Goal: Contribute content: Contribute content

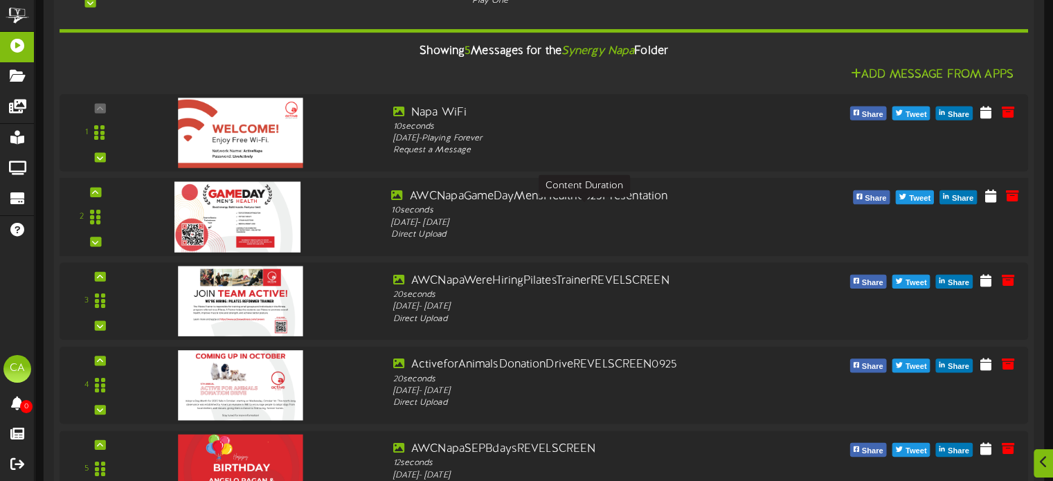
scroll to position [346, 0]
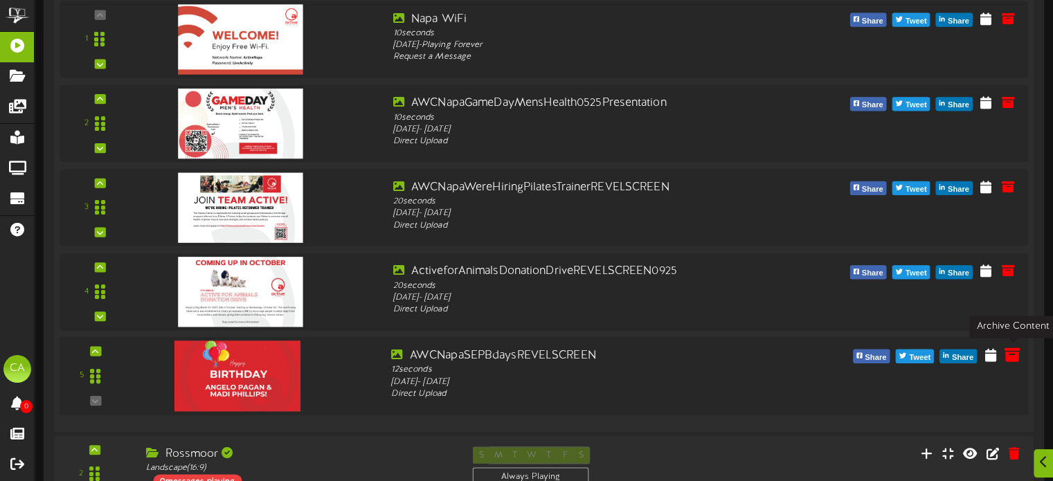
click at [1016, 355] on icon at bounding box center [1011, 354] width 15 height 15
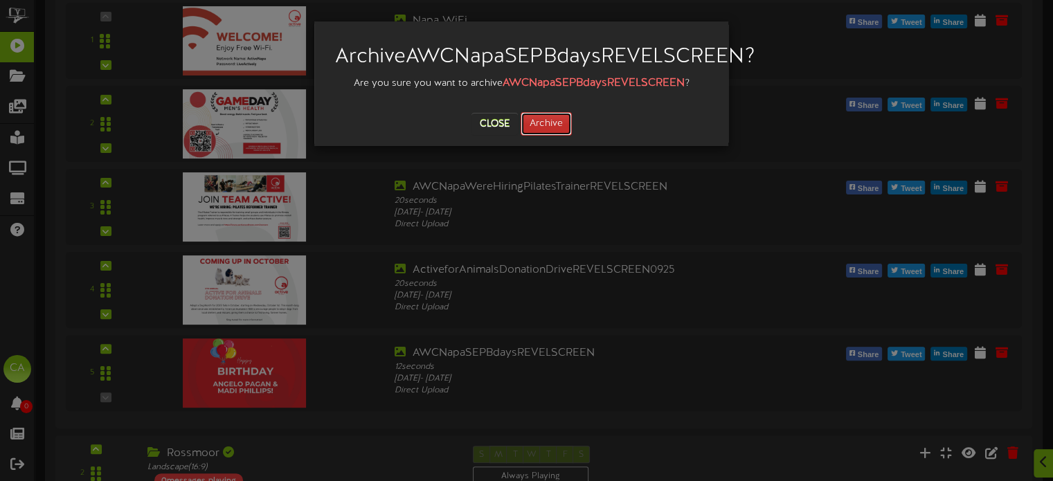
click at [570, 136] on button "Archive" at bounding box center [545, 124] width 51 height 24
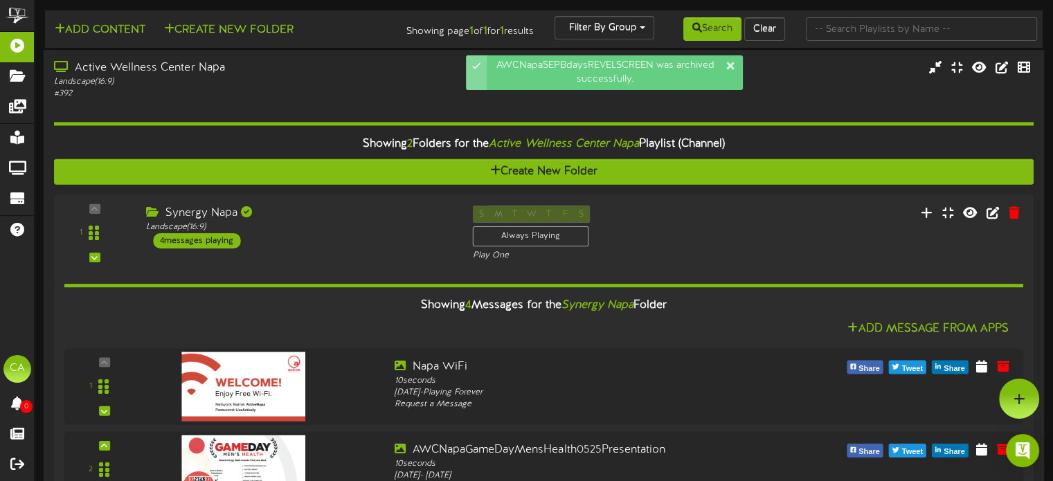
scroll to position [0, 0]
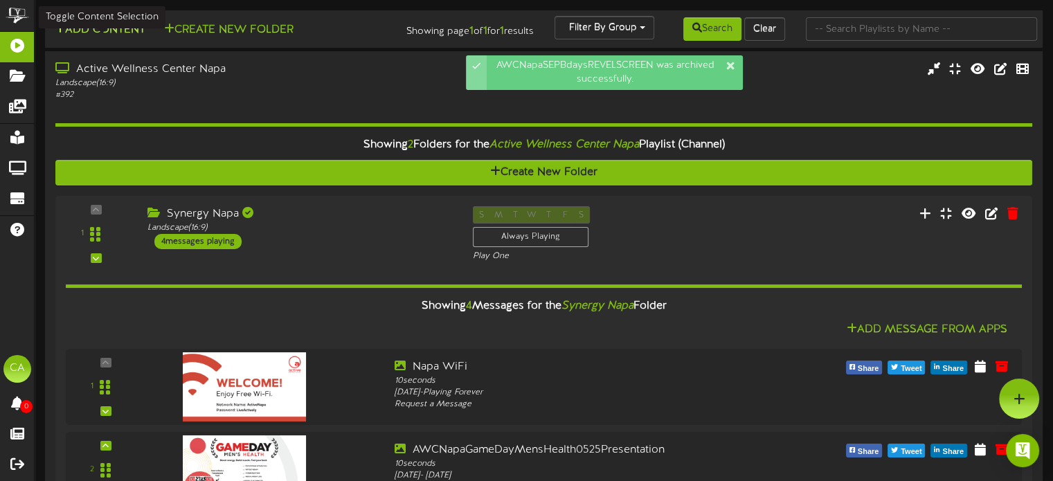
click at [89, 32] on button "Add Content" at bounding box center [100, 29] width 99 height 17
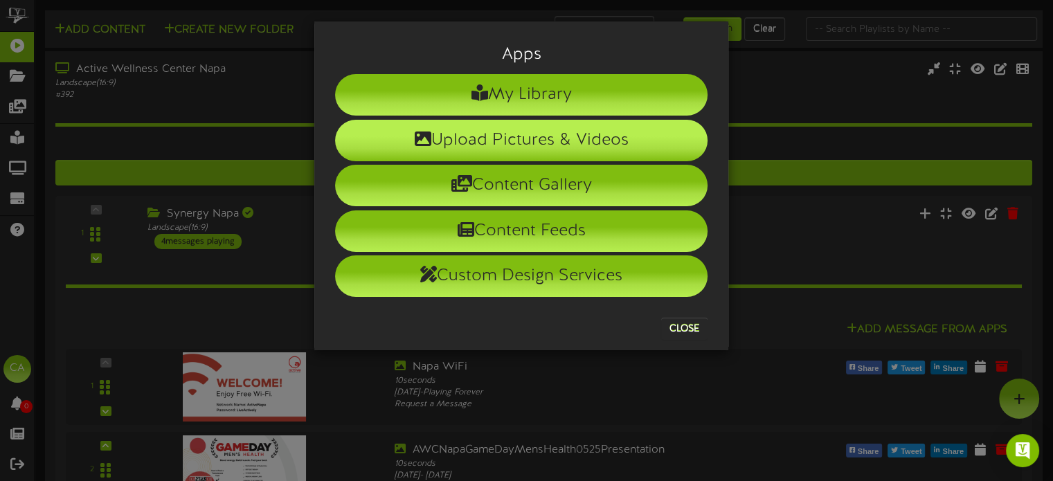
click at [404, 145] on li "Upload Pictures & Videos" at bounding box center [521, 141] width 372 height 42
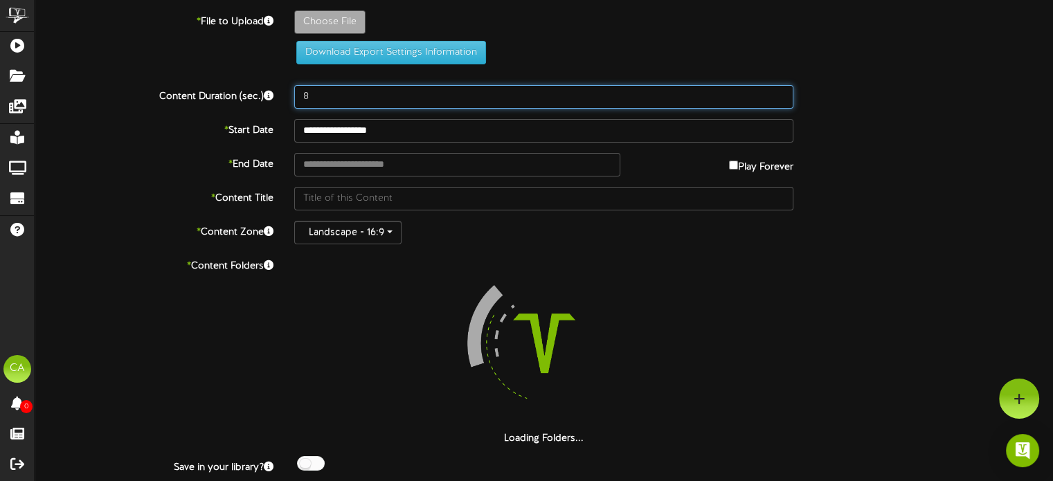
click at [357, 96] on input "8" at bounding box center [543, 97] width 499 height 24
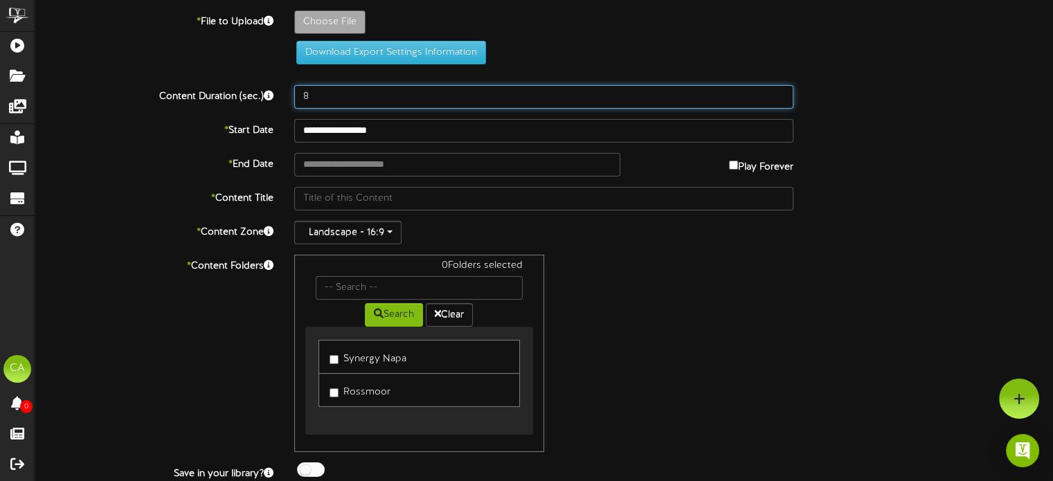
click at [357, 96] on input "8" at bounding box center [543, 97] width 499 height 24
type input "12"
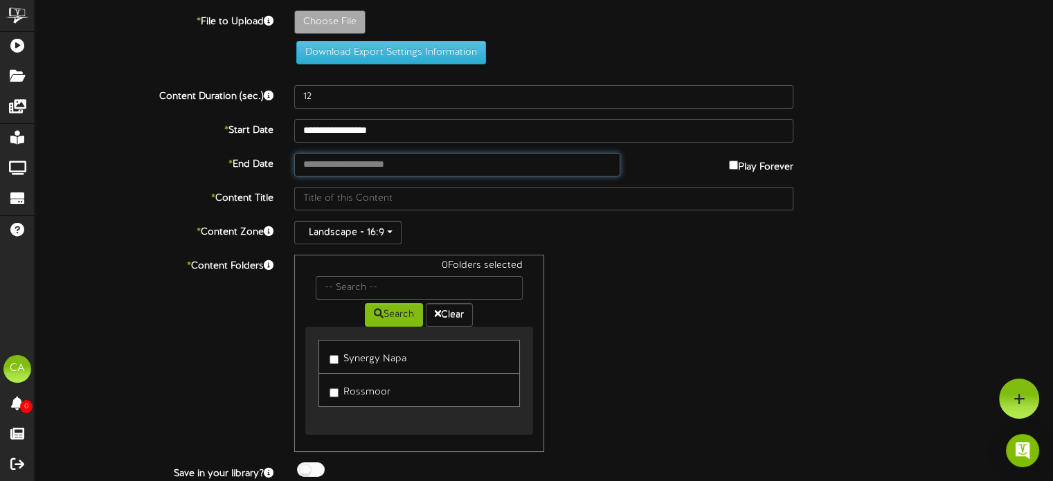
click at [379, 167] on input "text" at bounding box center [456, 165] width 325 height 24
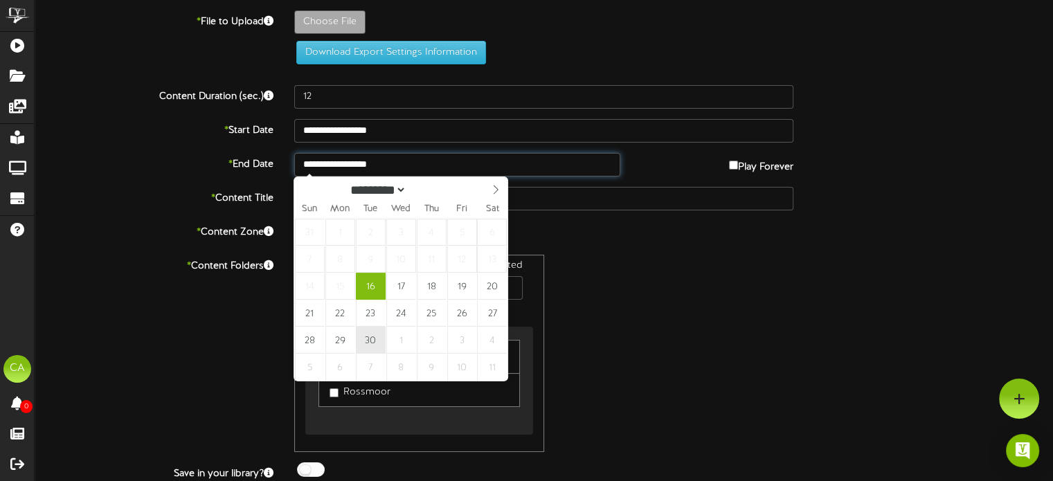
type input "**********"
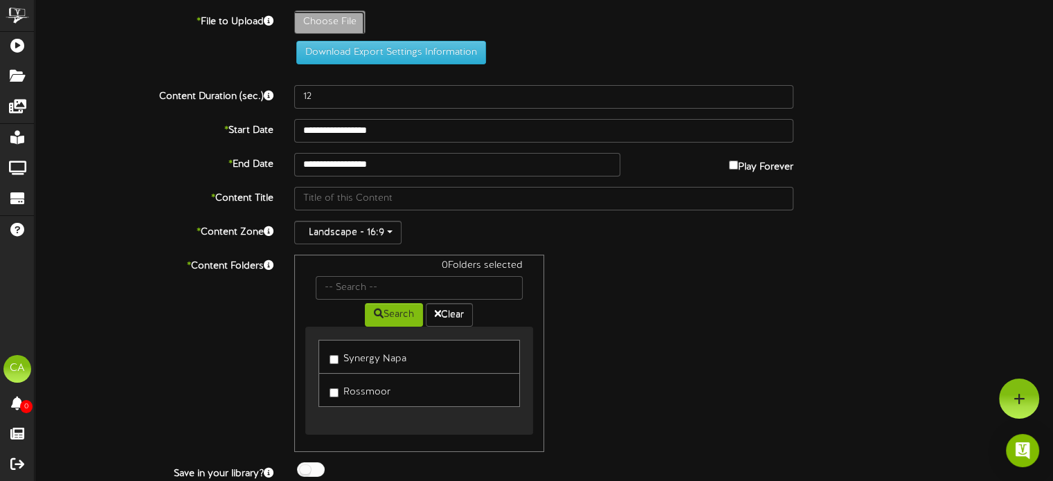
type input "**********"
type input "AWCNapaSEPBdaysREVELSCREEN1"
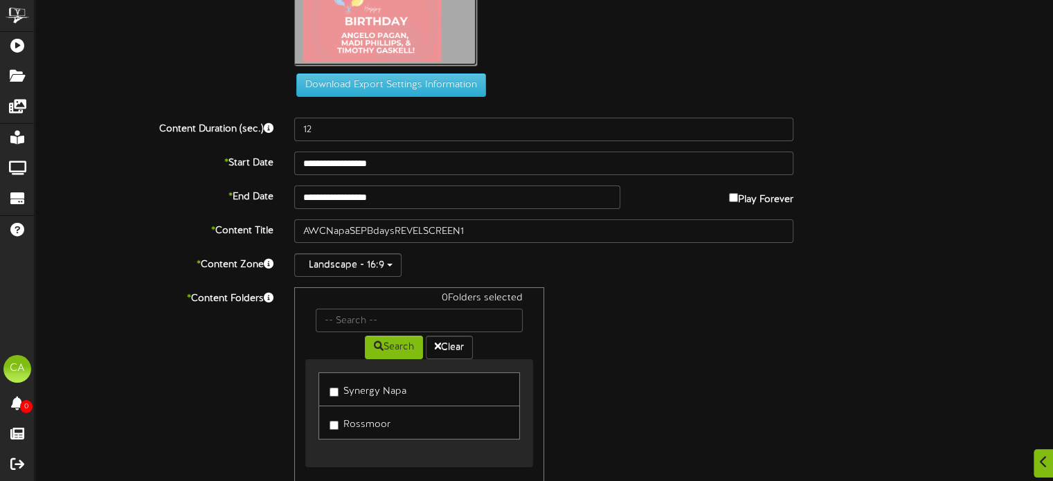
scroll to position [69, 0]
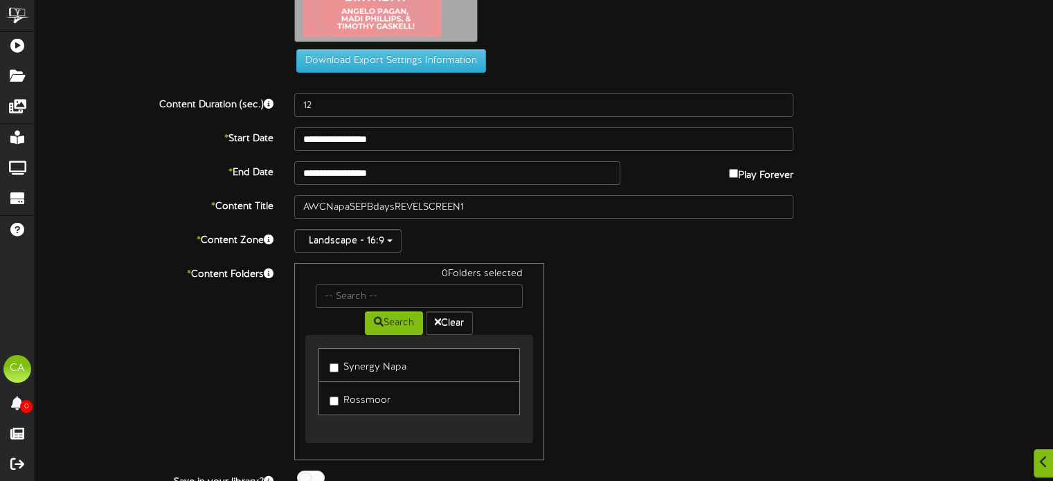
click at [335, 361] on label "Synergy Napa" at bounding box center [367, 365] width 77 height 19
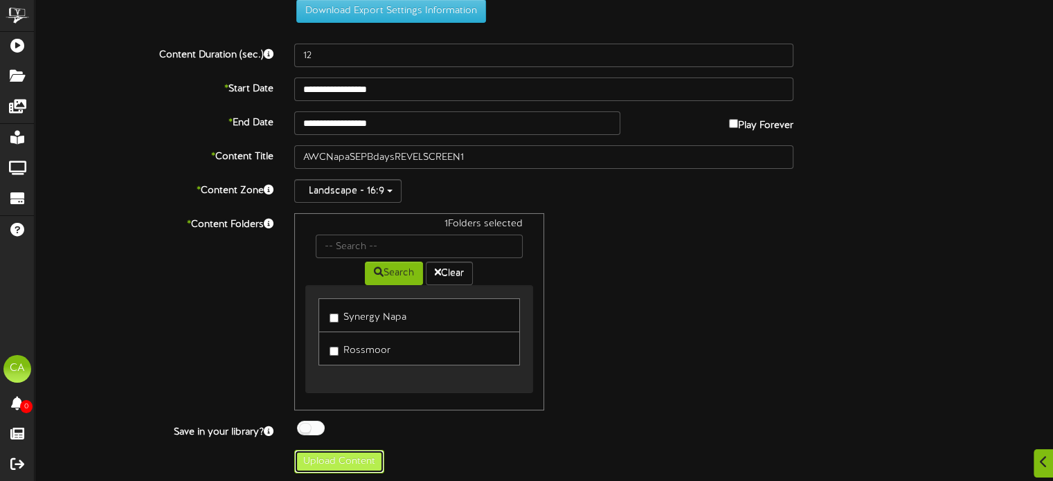
click at [359, 467] on button "Upload Content" at bounding box center [339, 462] width 90 height 24
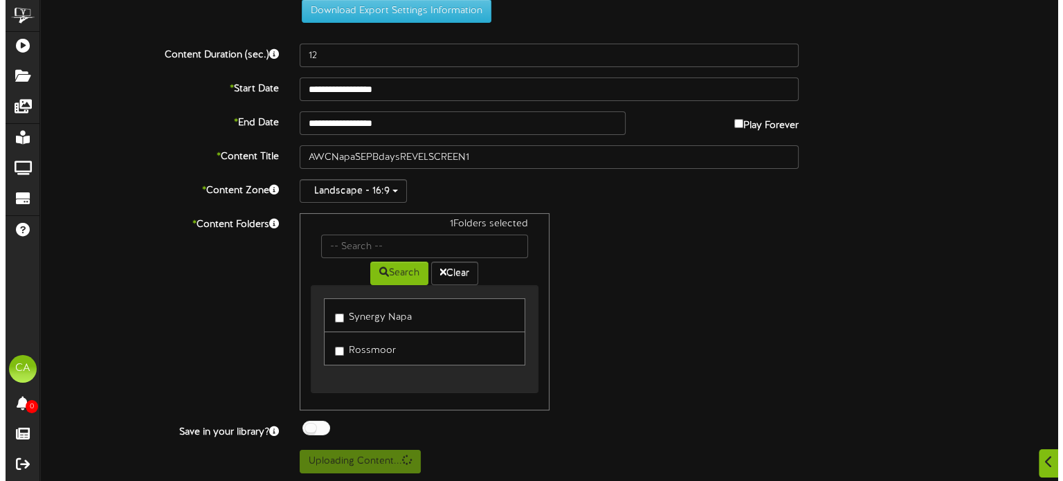
scroll to position [0, 0]
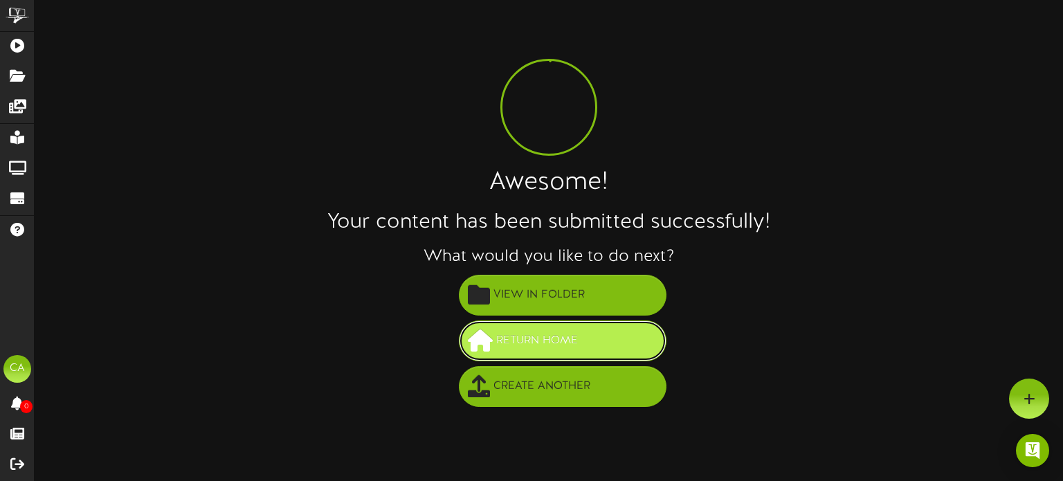
click at [570, 345] on span "Return Home" at bounding box center [537, 340] width 89 height 23
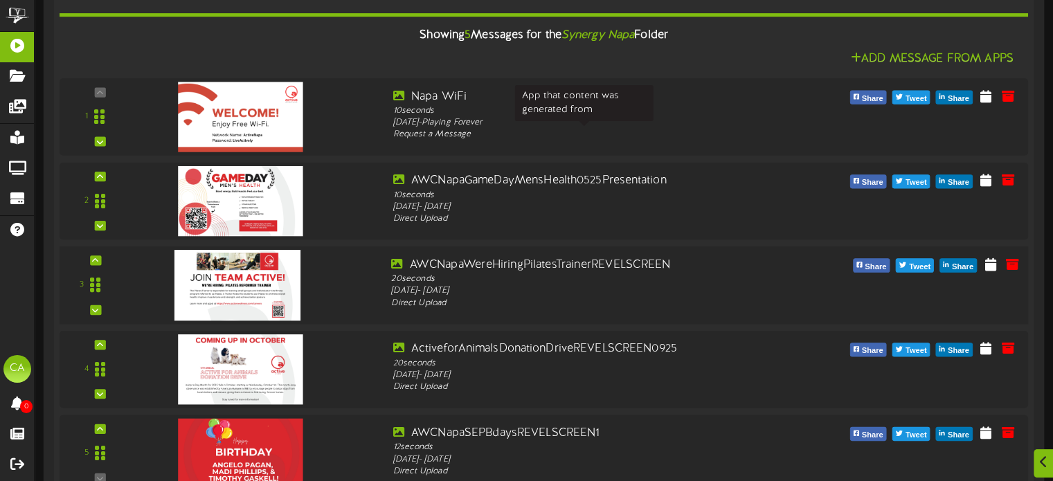
scroll to position [277, 0]
